Goal: Information Seeking & Learning: Learn about a topic

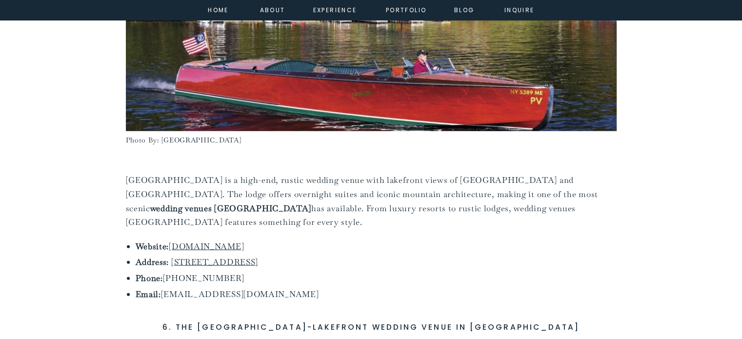
scroll to position [2472, 0]
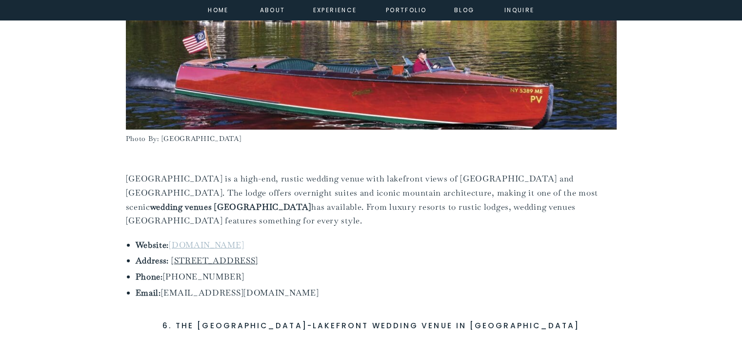
click at [234, 240] on link "[DOMAIN_NAME]" at bounding box center [206, 245] width 75 height 11
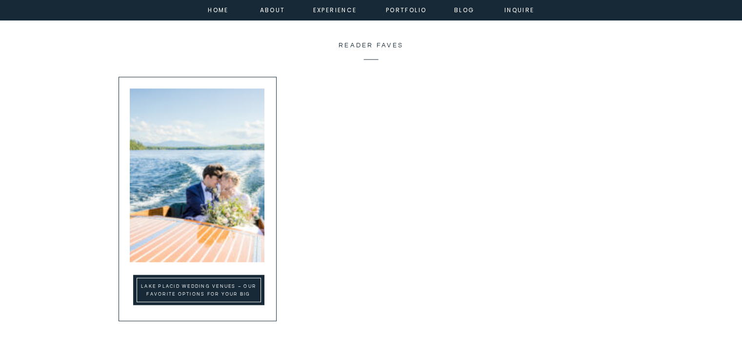
scroll to position [5633, 0]
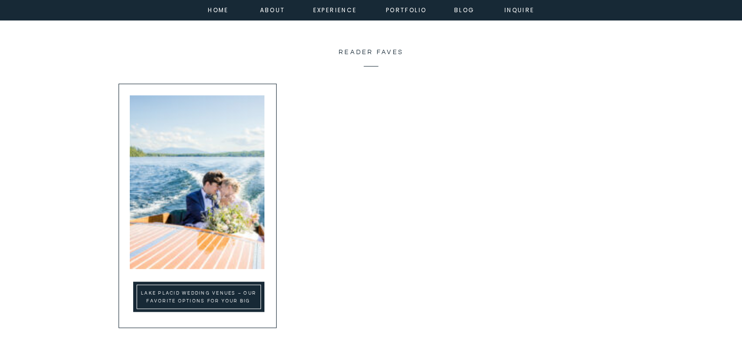
click at [187, 267] on img at bounding box center [197, 183] width 135 height 174
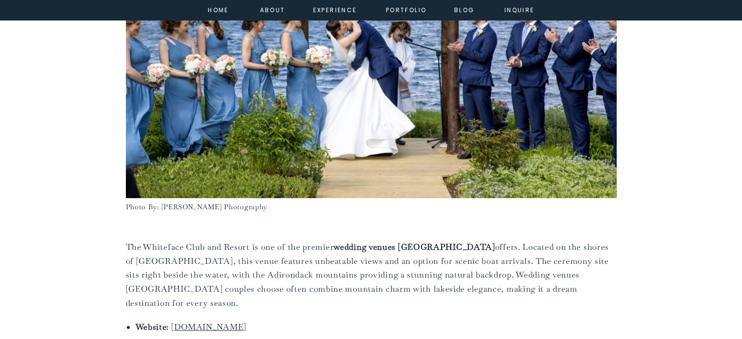
scroll to position [636, 0]
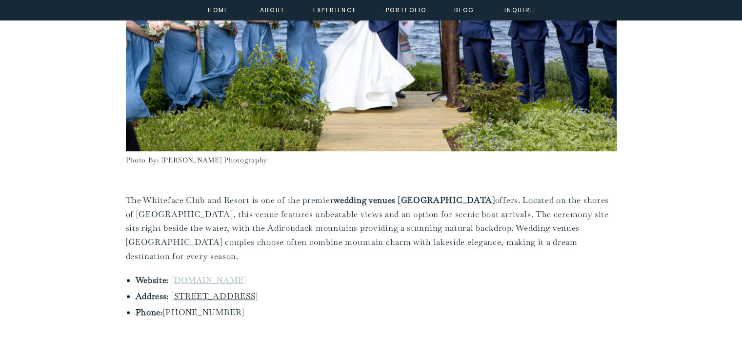
click at [239, 275] on link "[DOMAIN_NAME]" at bounding box center [208, 280] width 75 height 11
click at [211, 275] on link "[DOMAIN_NAME]" at bounding box center [208, 280] width 75 height 11
